Goal: Transaction & Acquisition: Purchase product/service

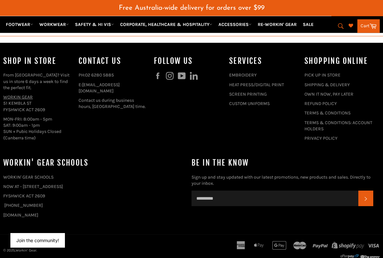
scroll to position [774, 0]
click at [319, 88] on link "SHIPPING & DELIVERY" at bounding box center [326, 85] width 45 height 6
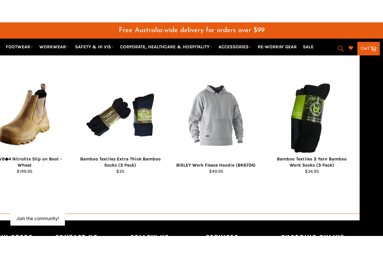
scroll to position [635, 23]
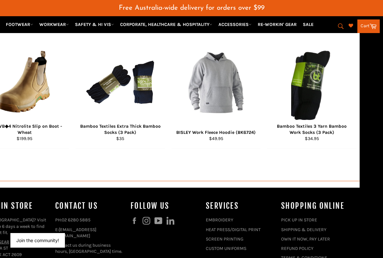
click at [116, 136] on div "Bamboo Textiles Extra Thick Bamboo Socks (3 Pack)" at bounding box center [120, 129] width 81 height 13
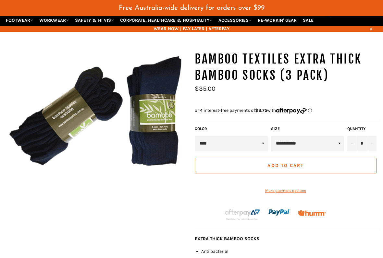
scroll to position [51, 0]
click at [341, 144] on select "**********" at bounding box center [307, 144] width 73 height 16
click at [239, 166] on button "Add to Cart" at bounding box center [286, 166] width 182 height 16
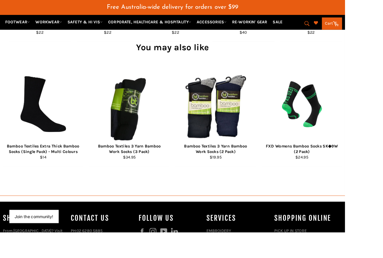
scroll to position [547, 0]
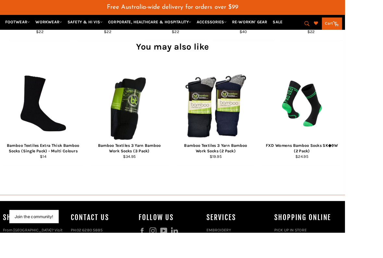
click at [69, 168] on div "Bamboo Textiles Extra Thick Bamboo Socks (Single Pack) - Multi Colours" at bounding box center [47, 165] width 81 height 13
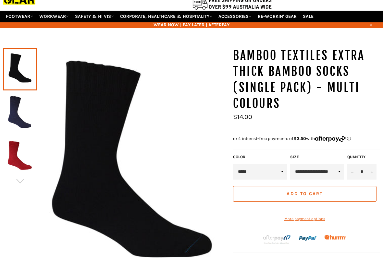
scroll to position [46, 0]
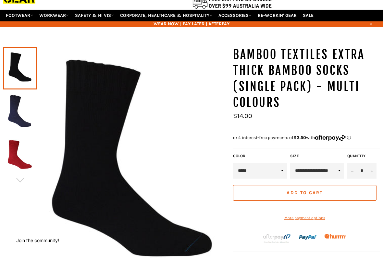
click at [246, 171] on select "**********" at bounding box center [260, 171] width 54 height 16
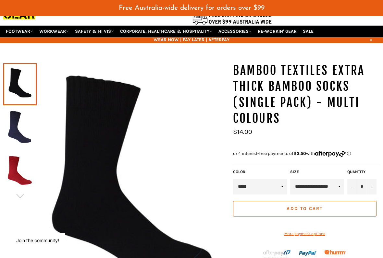
click at [24, 197] on icon "button" at bounding box center [20, 196] width 10 height 10
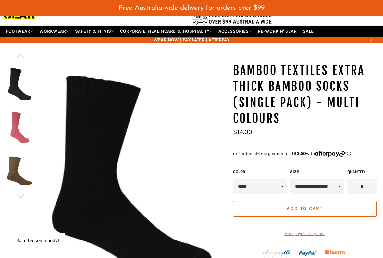
click at [20, 198] on icon "button" at bounding box center [20, 196] width 10 height 10
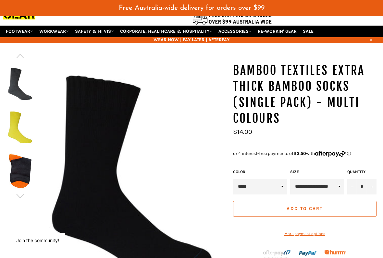
click at [20, 199] on icon "button" at bounding box center [20, 196] width 10 height 10
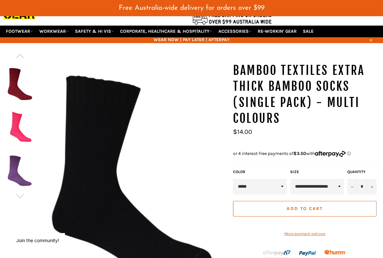
click at [20, 198] on icon "button" at bounding box center [20, 196] width 10 height 10
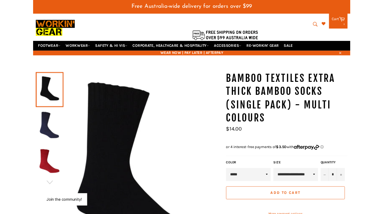
scroll to position [0, 0]
